Goal: Information Seeking & Learning: Learn about a topic

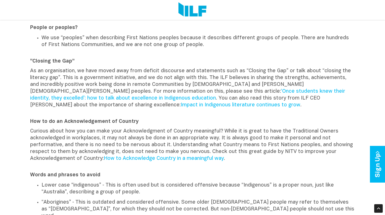
scroll to position [325, 0]
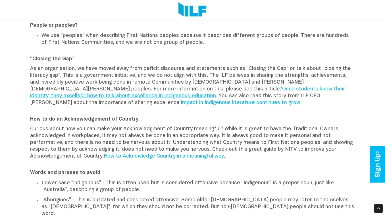
click at [142, 88] on link "‘Once students knew their identity, they excelled’: how to talk about excellenc…" at bounding box center [187, 93] width 315 height 12
click at [282, 93] on p "As an organisation, we have moved away from deficit discourse and statements su…" at bounding box center [192, 89] width 325 height 48
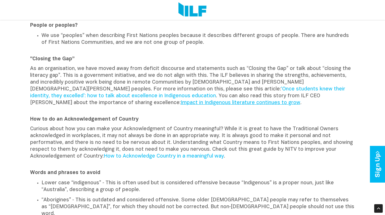
click at [281, 100] on link "Impact in Indigenous literature continues to grow" at bounding box center [241, 102] width 120 height 5
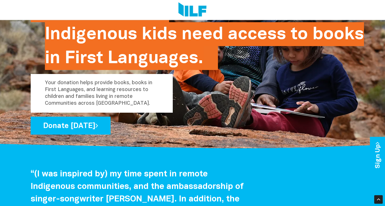
scroll to position [787, 0]
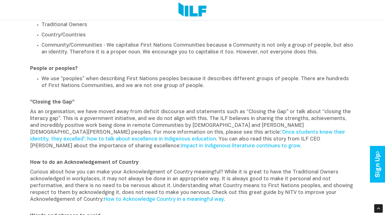
scroll to position [286, 0]
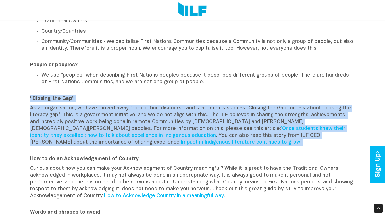
drag, startPoint x: 30, startPoint y: 95, endPoint x: 57, endPoint y: 145, distance: 57.2
copy div "“Closing the Gap” As an organisation, we have moved away from deficit discourse…"
